Goal: Find specific page/section: Find specific page/section

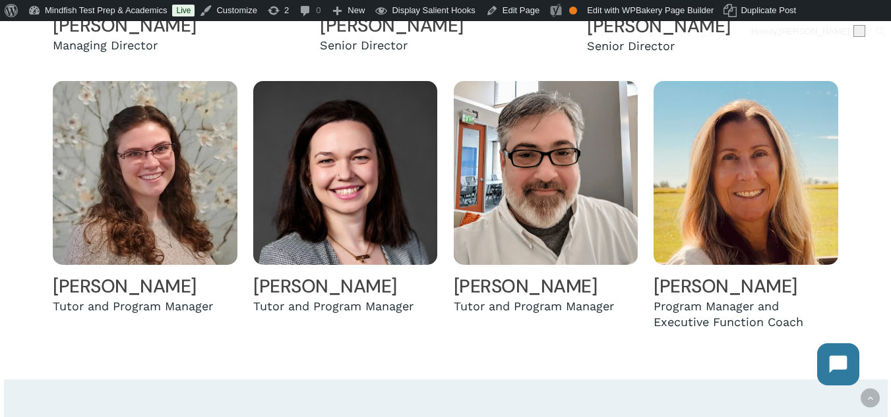
scroll to position [612, 0]
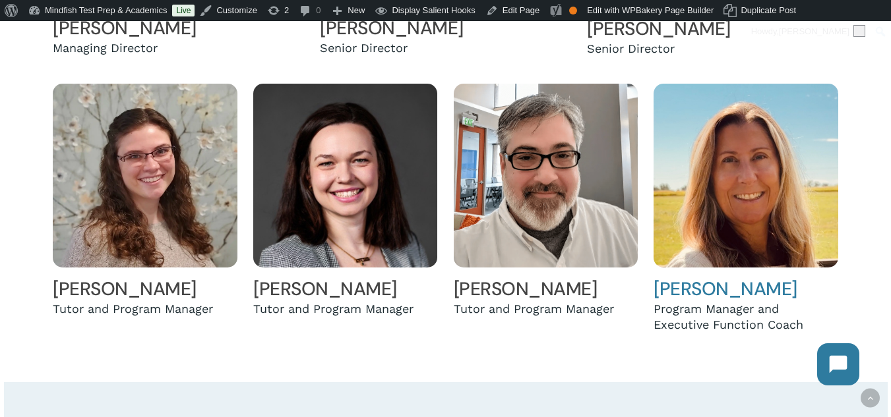
click at [772, 173] on img at bounding box center [745, 176] width 184 height 184
